Goal: Task Accomplishment & Management: Use online tool/utility

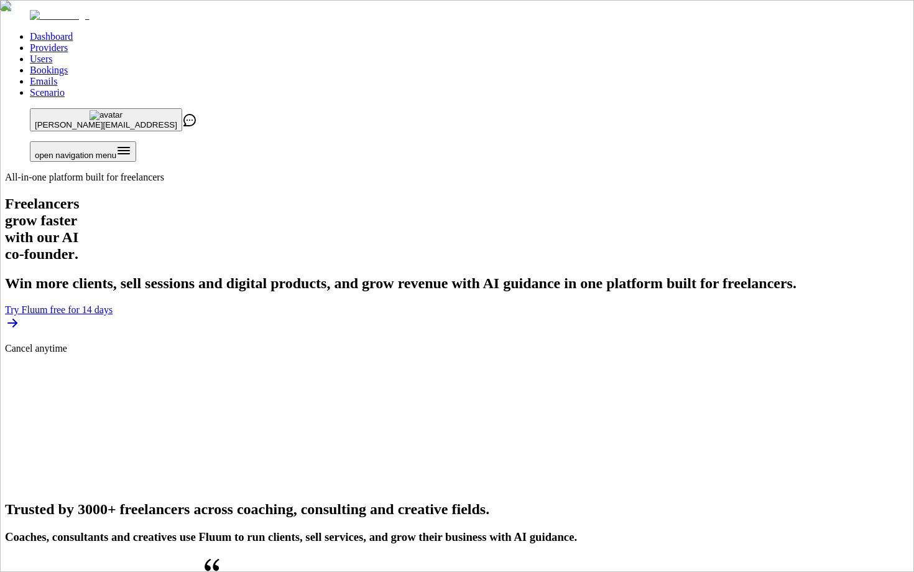
click at [68, 42] on link "Providers" at bounding box center [49, 47] width 38 height 11
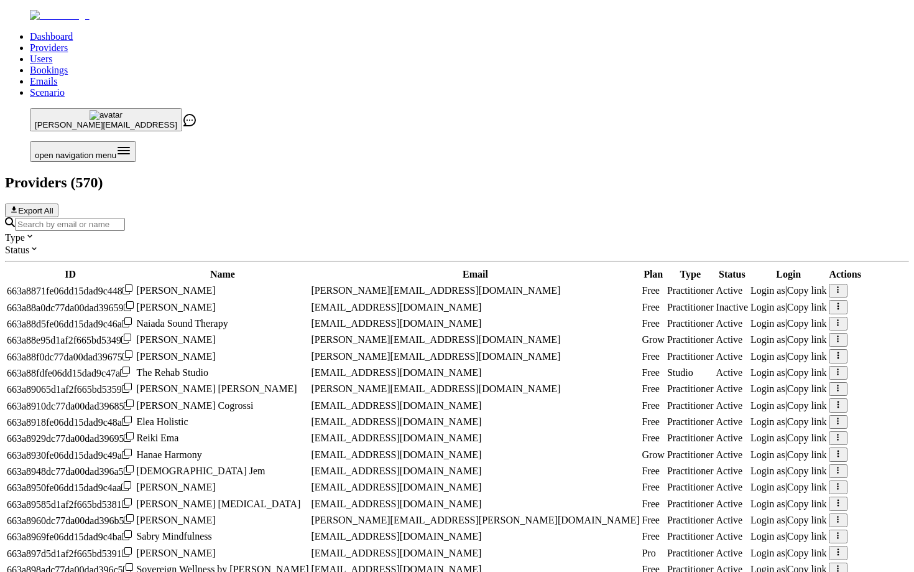
click at [52, 53] on link "Users" at bounding box center [41, 58] width 22 height 11
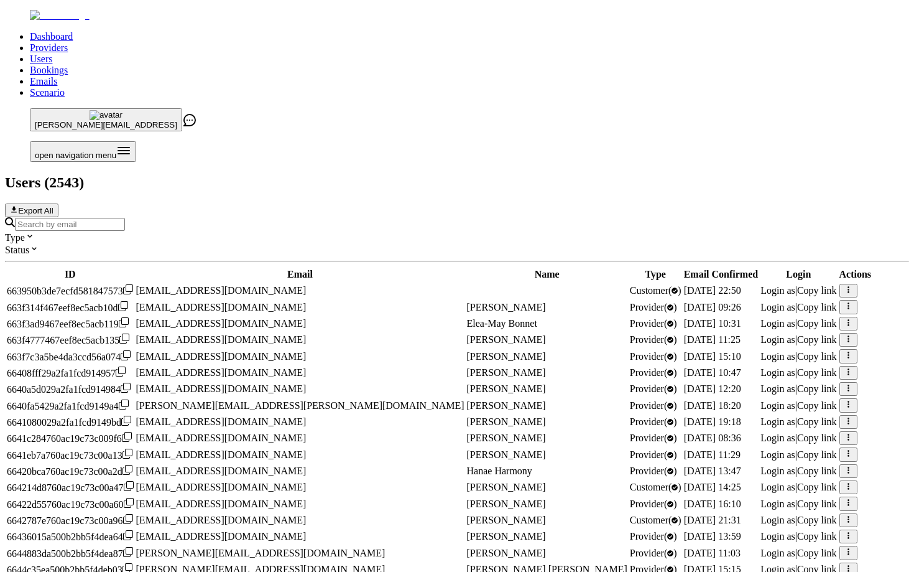
click at [125, 218] on input "Search by email" at bounding box center [70, 224] width 110 height 13
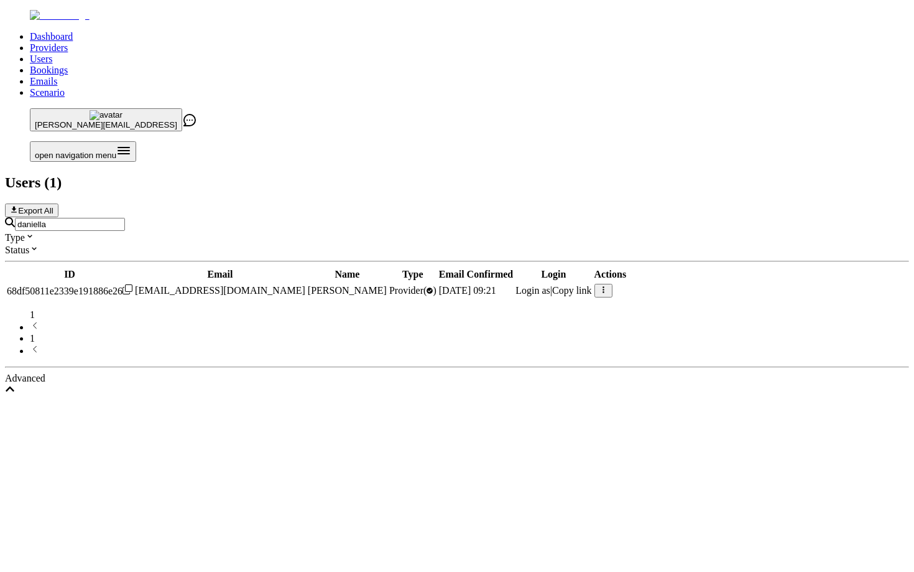
type input "daniella"
click at [550, 285] on span "Login as" at bounding box center [533, 290] width 35 height 11
